Goal: Find specific page/section

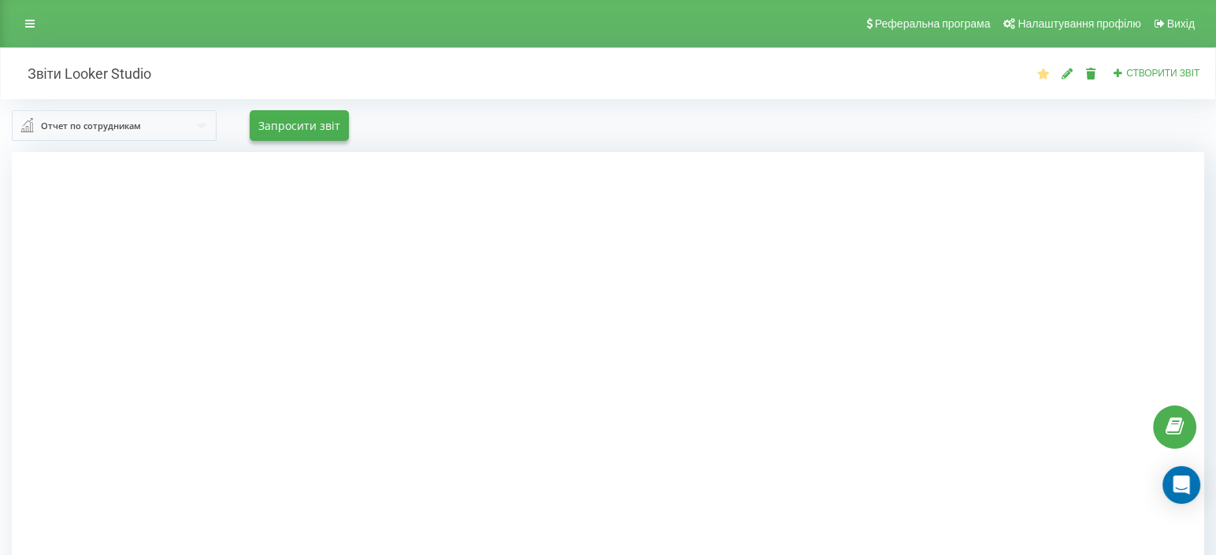
drag, startPoint x: 35, startPoint y: 24, endPoint x: 43, endPoint y: 34, distance: 12.5
click at [35, 24] on link at bounding box center [30, 24] width 28 height 22
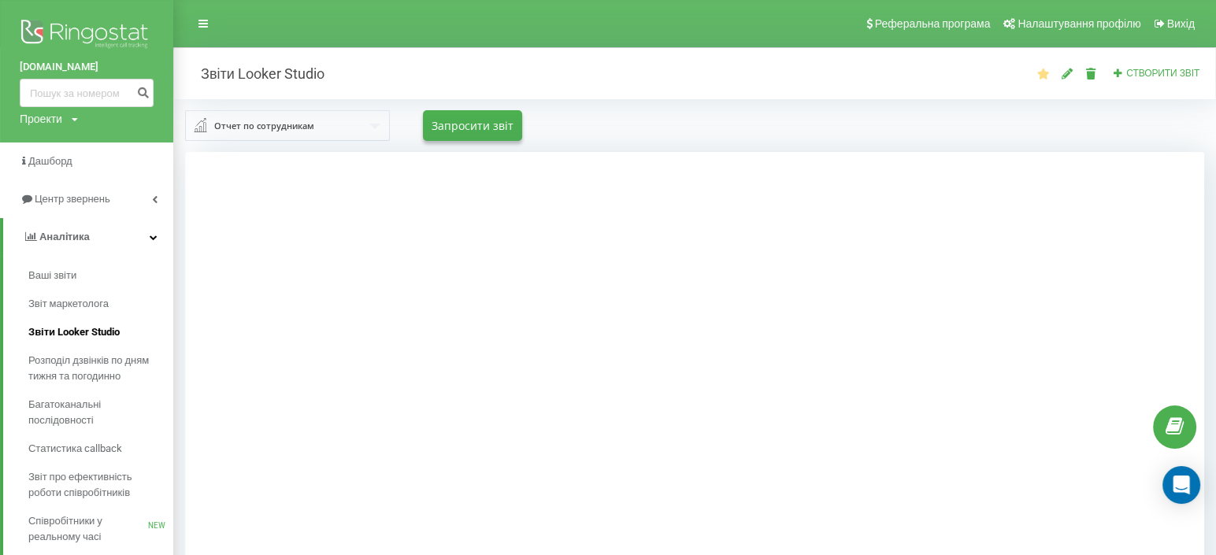
click at [64, 328] on span "Звіти Looker Studio" at bounding box center [73, 333] width 91 height 16
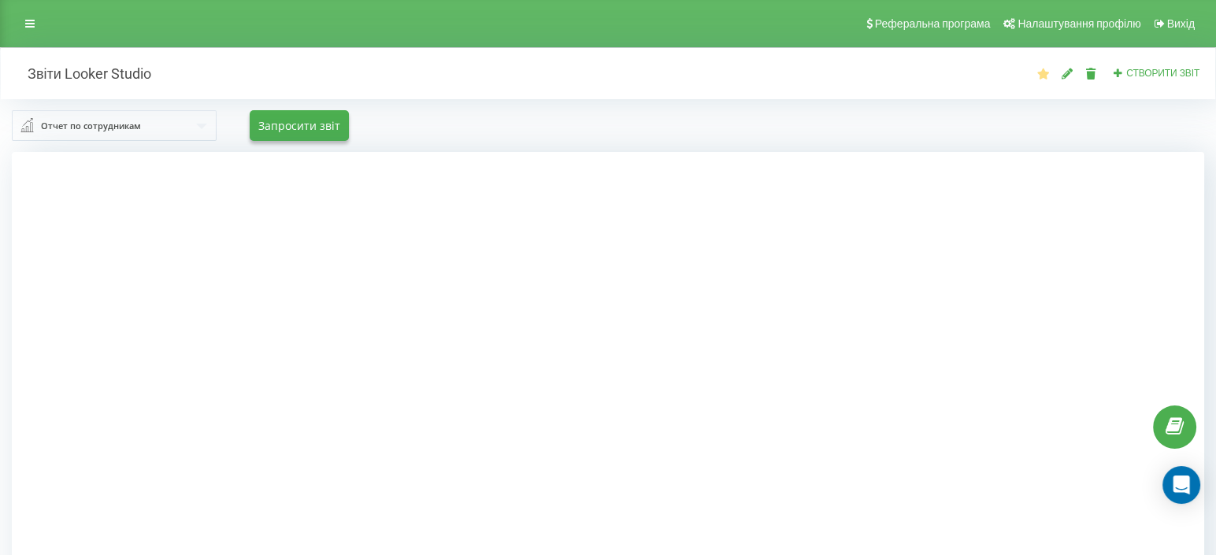
click at [622, 134] on div "Отчет по сотрудникам Отчет по сотрудникам Отчет по исходящим Отчет по входящим …" at bounding box center [608, 125] width 1193 height 31
click at [645, 125] on div "Отчет по сотрудникам Отчет по сотрудникам Отчет по исходящим Отчет по входящим …" at bounding box center [608, 125] width 1193 height 31
click at [129, 132] on div "Отчет по сотрудникам" at bounding box center [91, 125] width 100 height 17
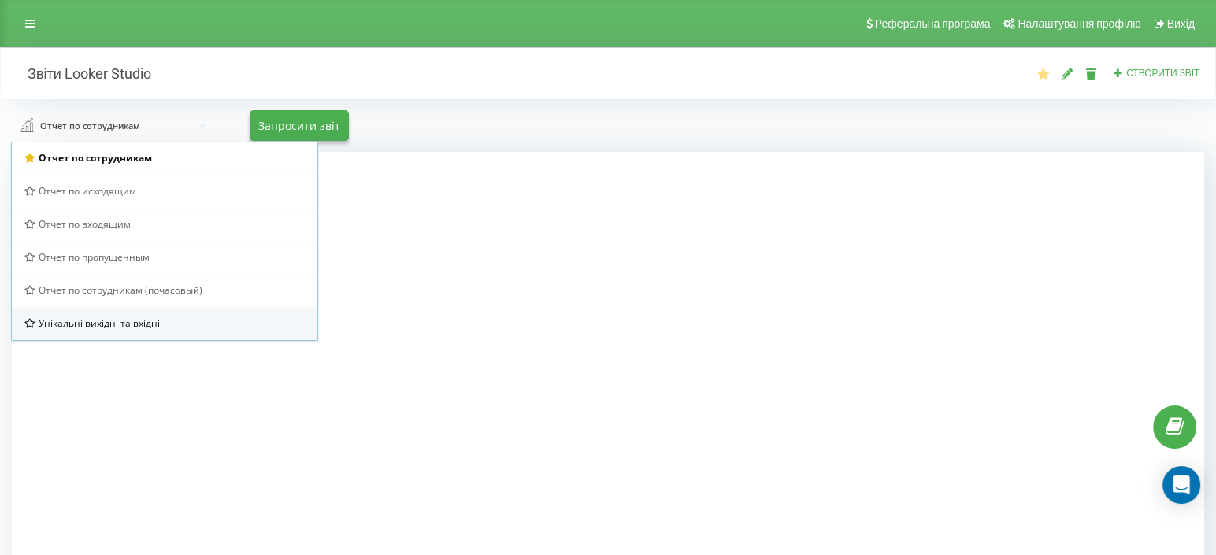
click at [130, 327] on span "Унікальні вихідні та вхідні" at bounding box center [99, 323] width 121 height 13
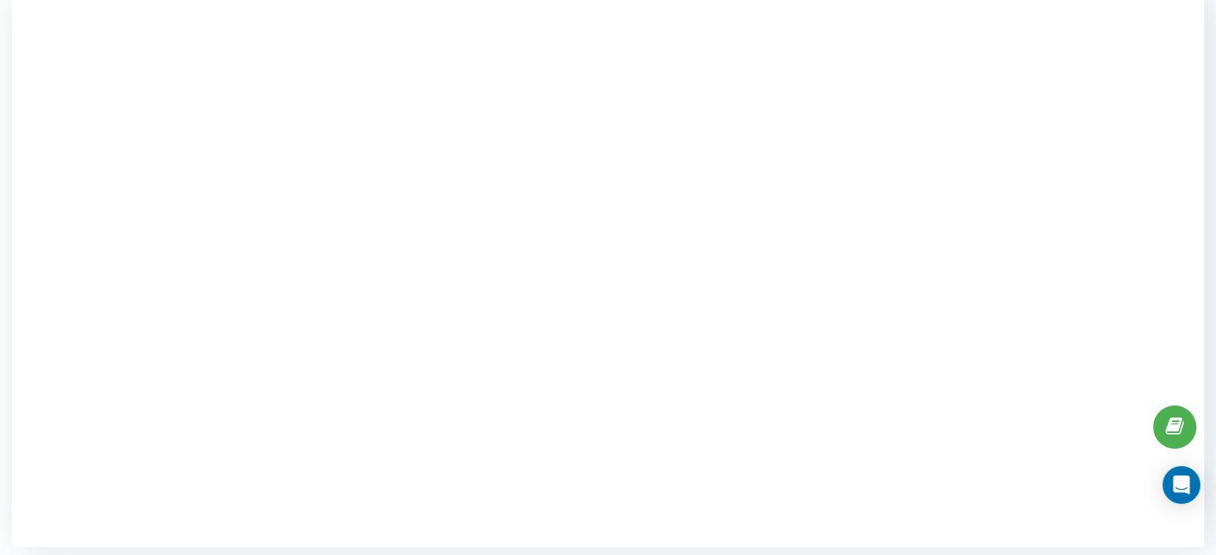
scroll to position [163, 0]
click at [1130, 219] on div at bounding box center [608, 266] width 1193 height 555
